Goal: Find specific page/section

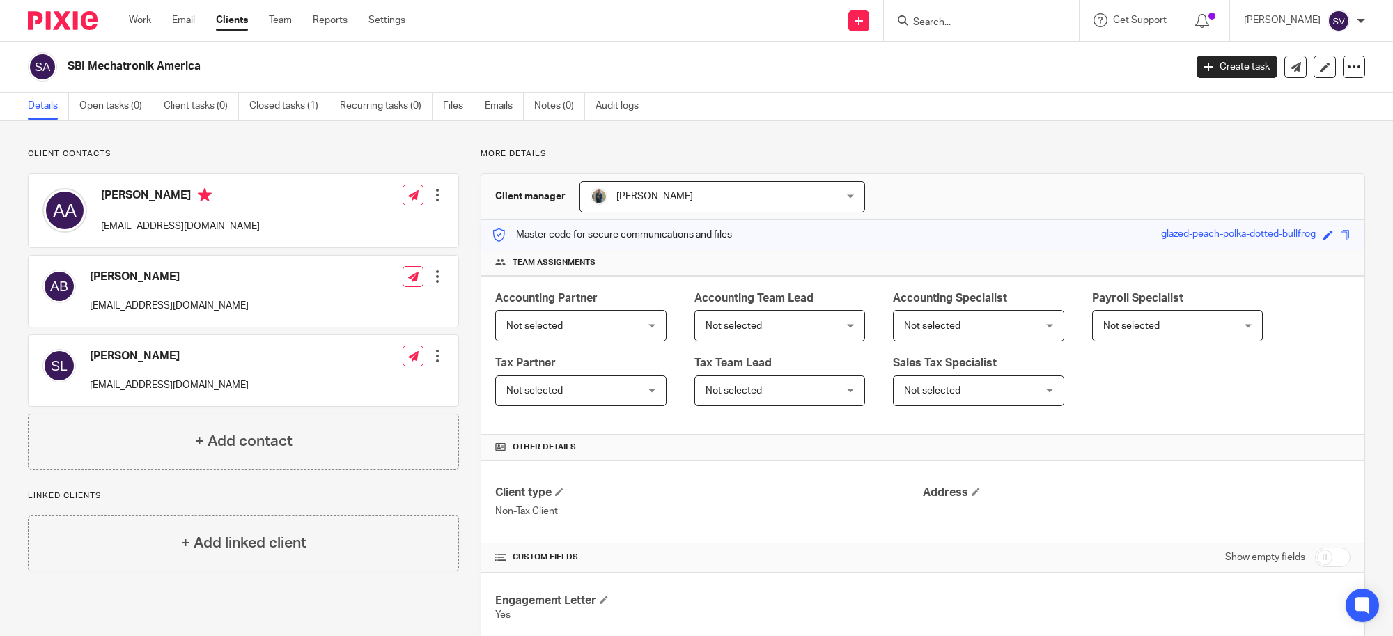
click at [931, 24] on input "Search" at bounding box center [974, 23] width 125 height 13
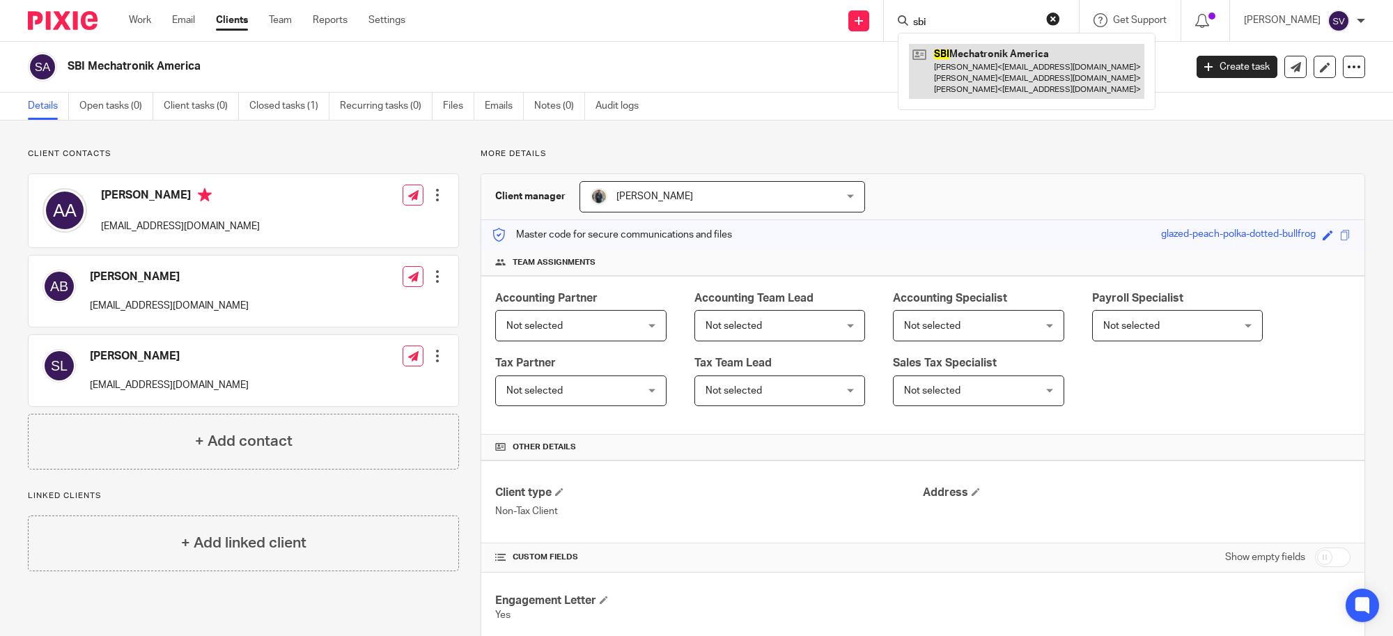
type input "sbi"
click at [1004, 77] on link at bounding box center [1026, 71] width 235 height 55
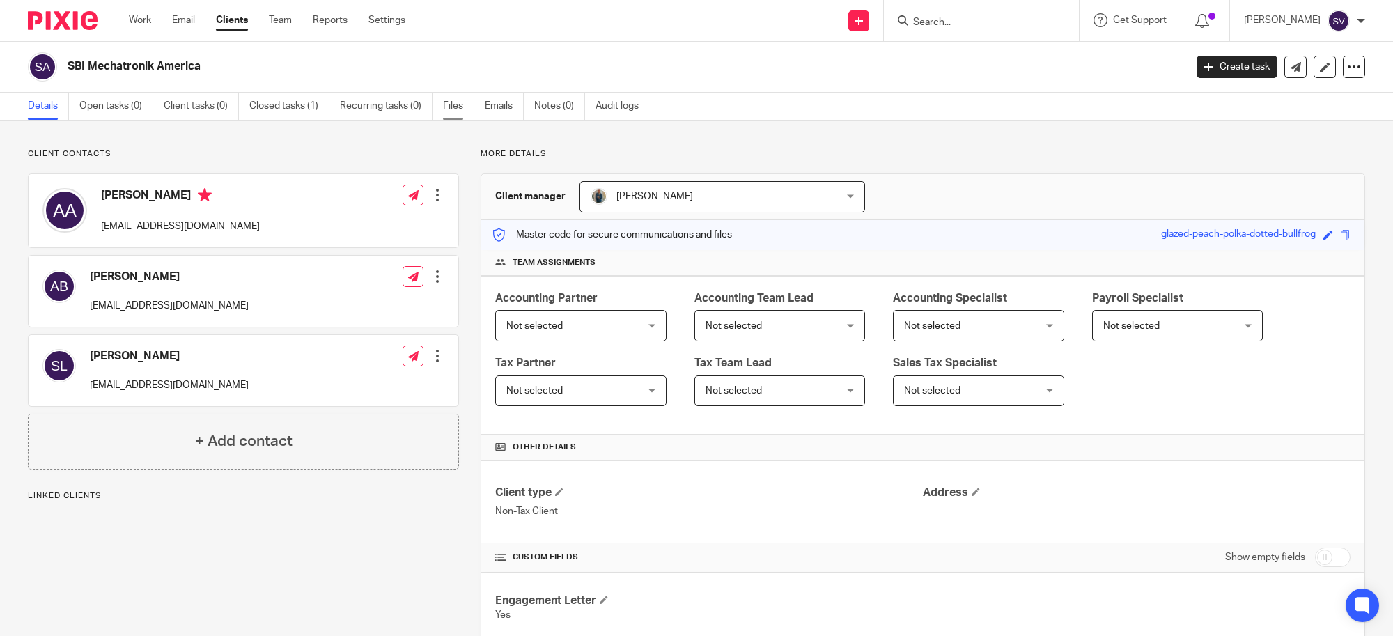
click at [458, 98] on link "Files" at bounding box center [458, 106] width 31 height 27
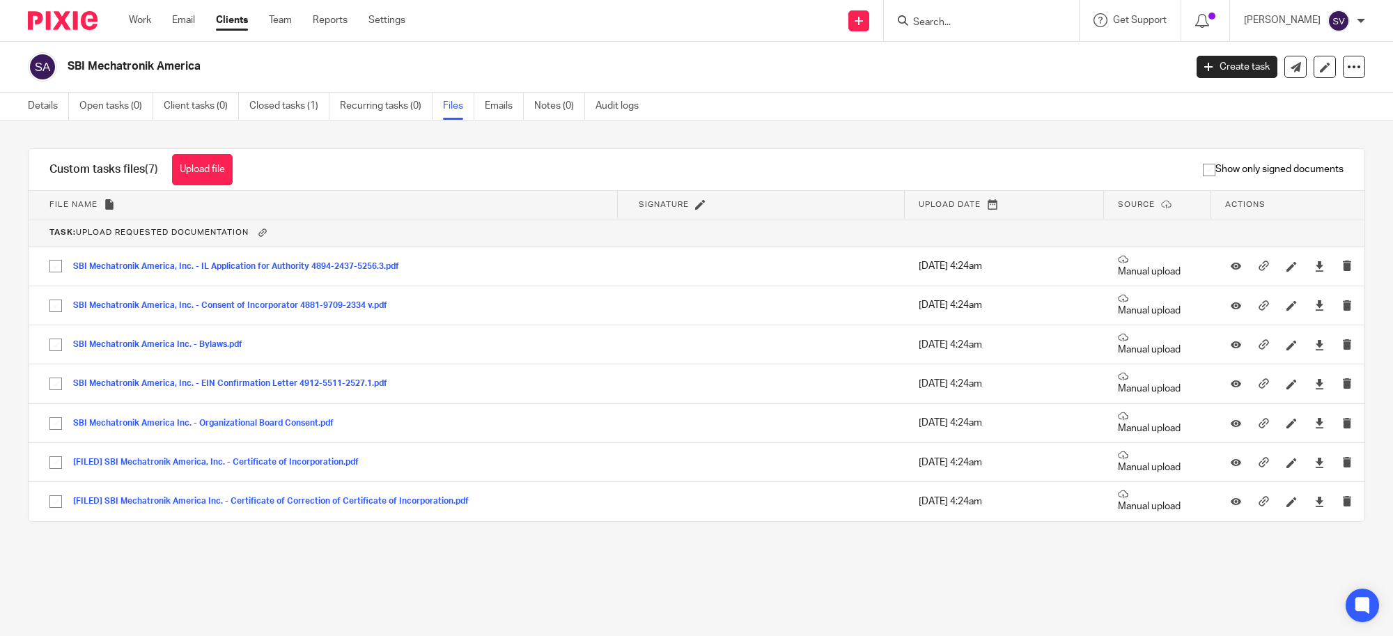
click at [550, 174] on div "Show only signed documents" at bounding box center [809, 169] width 1111 height 41
click at [148, 15] on link "Work" at bounding box center [140, 20] width 22 height 14
